Goal: Task Accomplishment & Management: Complete application form

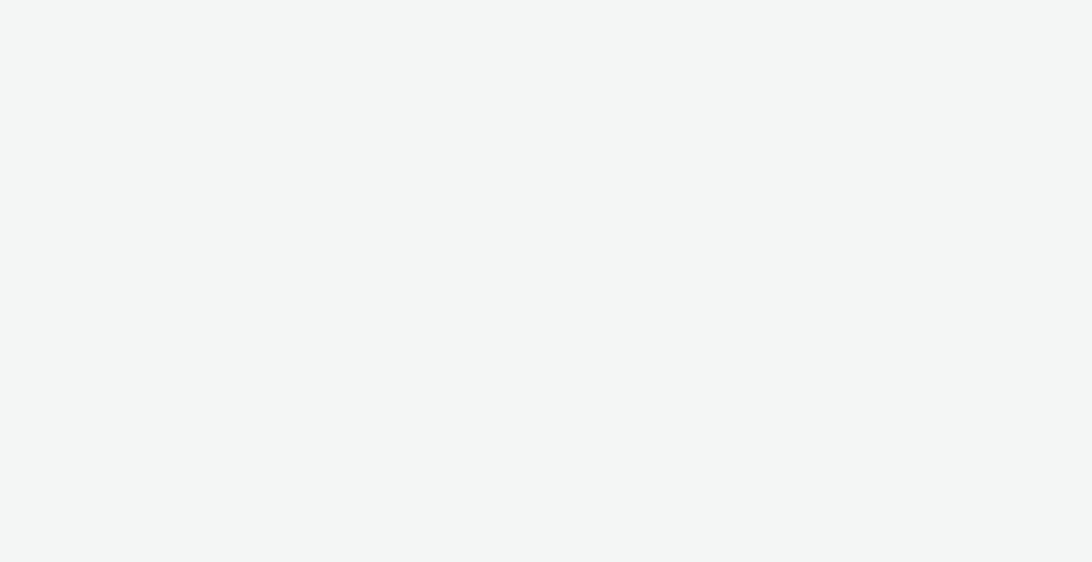
select select "ac009755-aa48-4799-8050-7a339a378eb8"
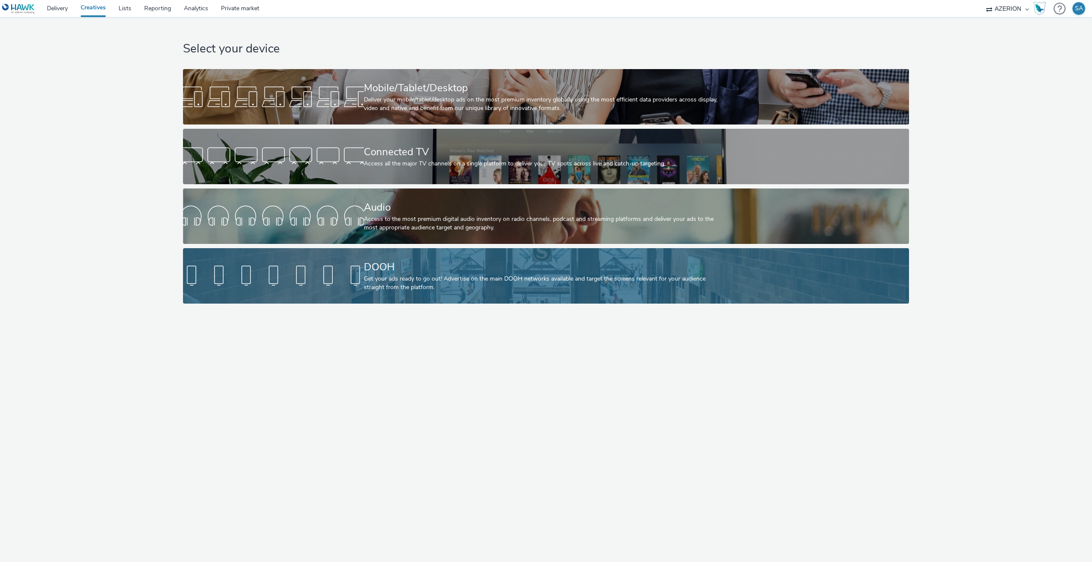
click at [376, 266] on div "DOOH" at bounding box center [544, 267] width 361 height 15
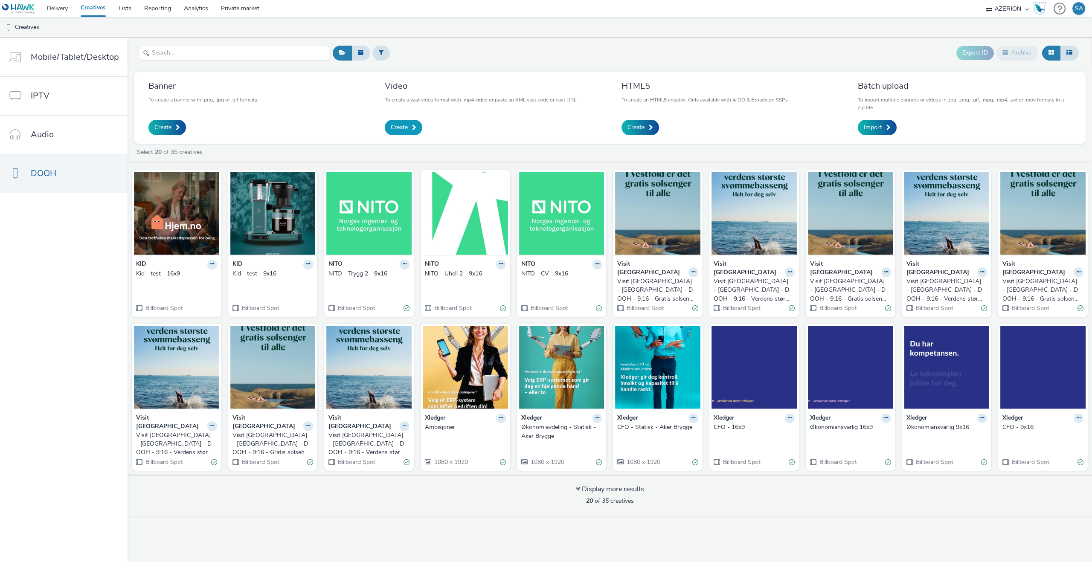
click at [398, 128] on span "Create" at bounding box center [399, 127] width 17 height 9
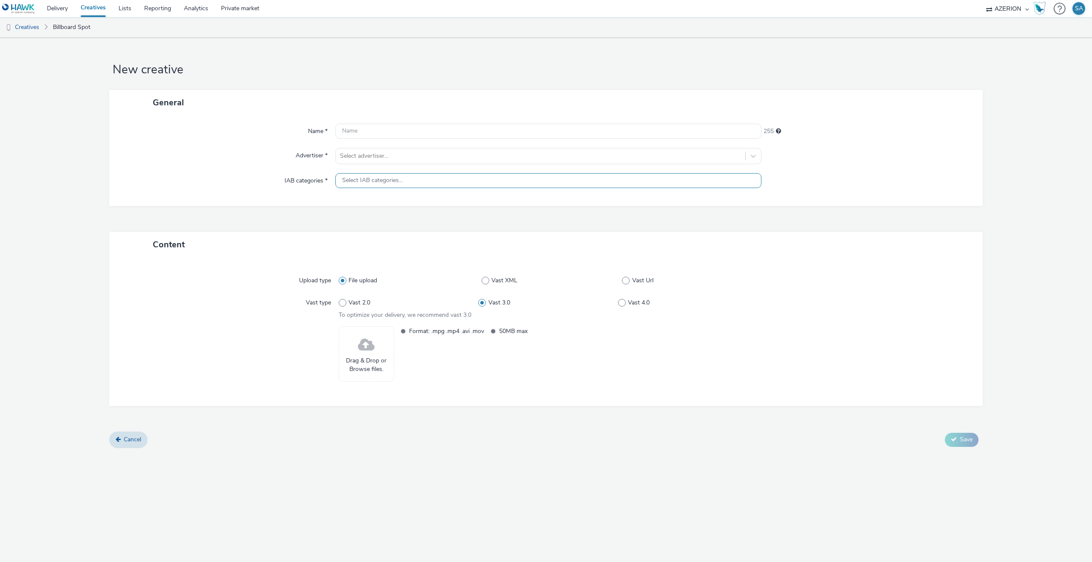
click at [363, 180] on span "Select IAB categories..." at bounding box center [372, 180] width 61 height 7
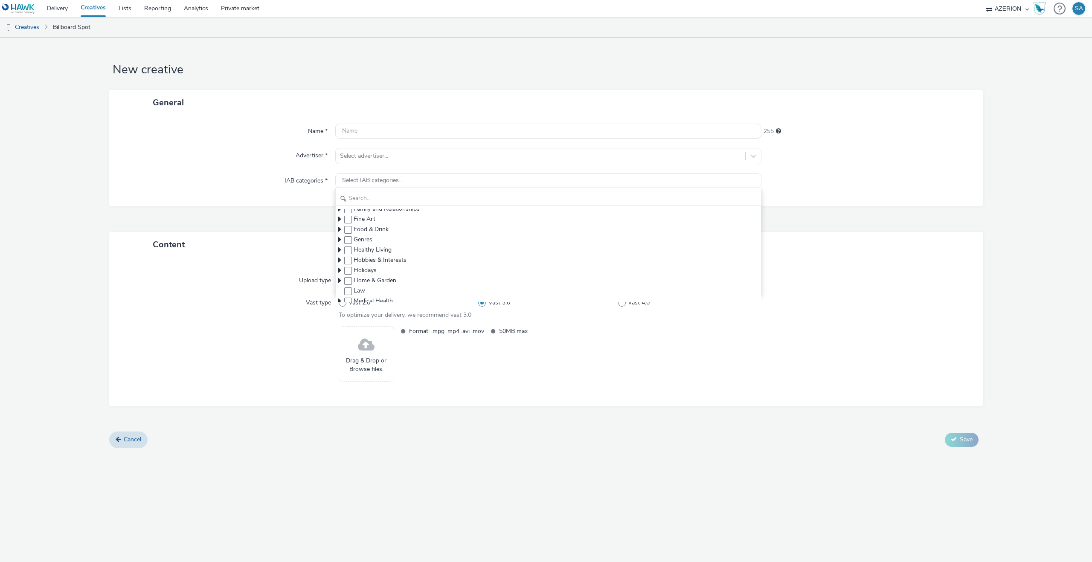
scroll to position [119, 0]
click at [338, 248] on icon at bounding box center [340, 249] width 9 height 9
click at [347, 243] on icon at bounding box center [348, 244] width 9 height 9
click at [355, 256] on icon at bounding box center [357, 255] width 9 height 9
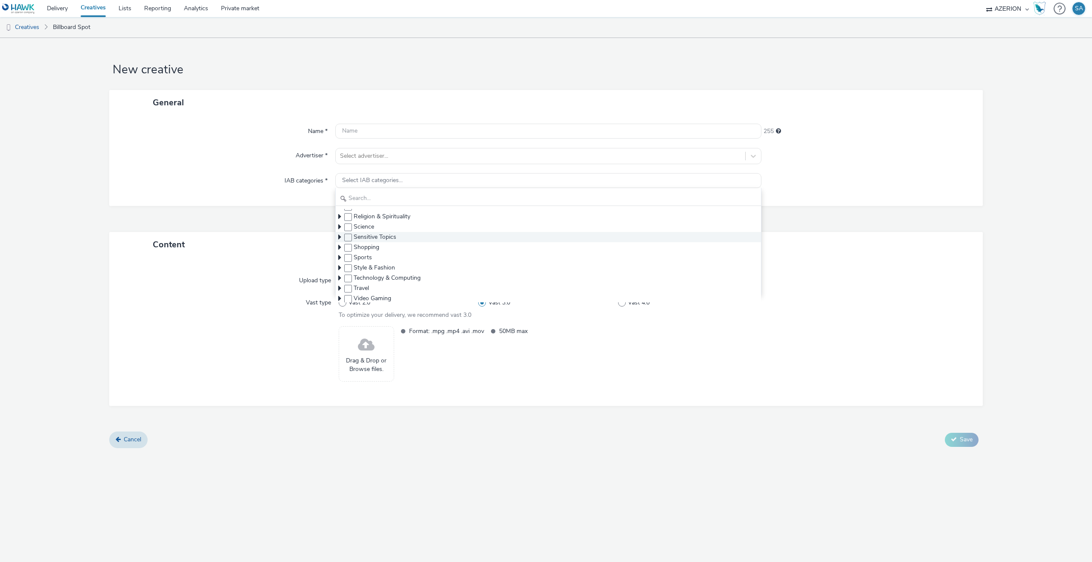
scroll to position [410, 0]
click at [337, 264] on icon at bounding box center [340, 265] width 9 height 9
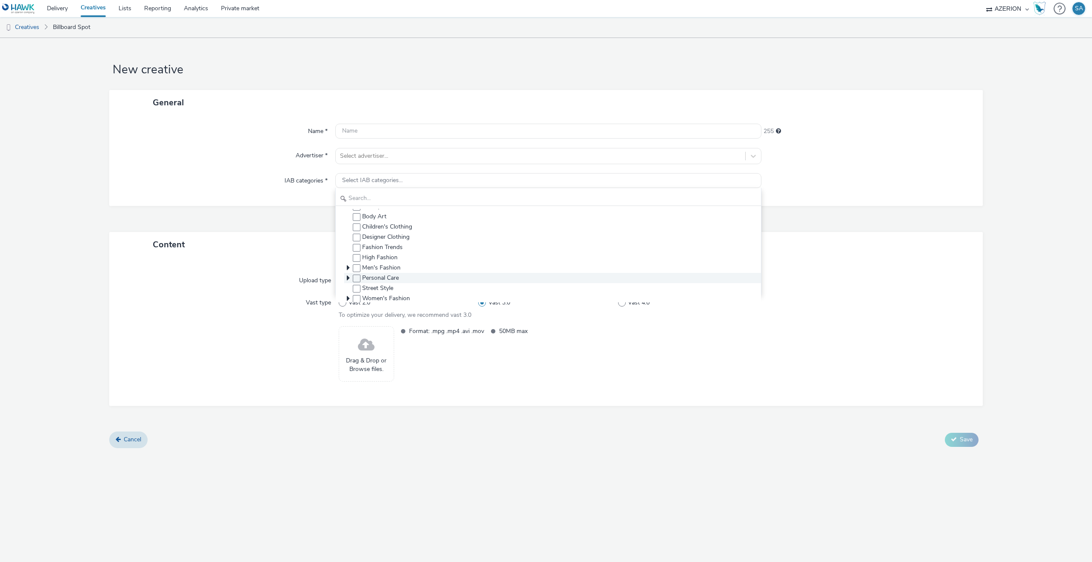
click at [350, 274] on icon at bounding box center [348, 278] width 9 height 9
click at [126, 8] on link "Lists" at bounding box center [125, 8] width 26 height 17
